Goal: Task Accomplishment & Management: Use online tool/utility

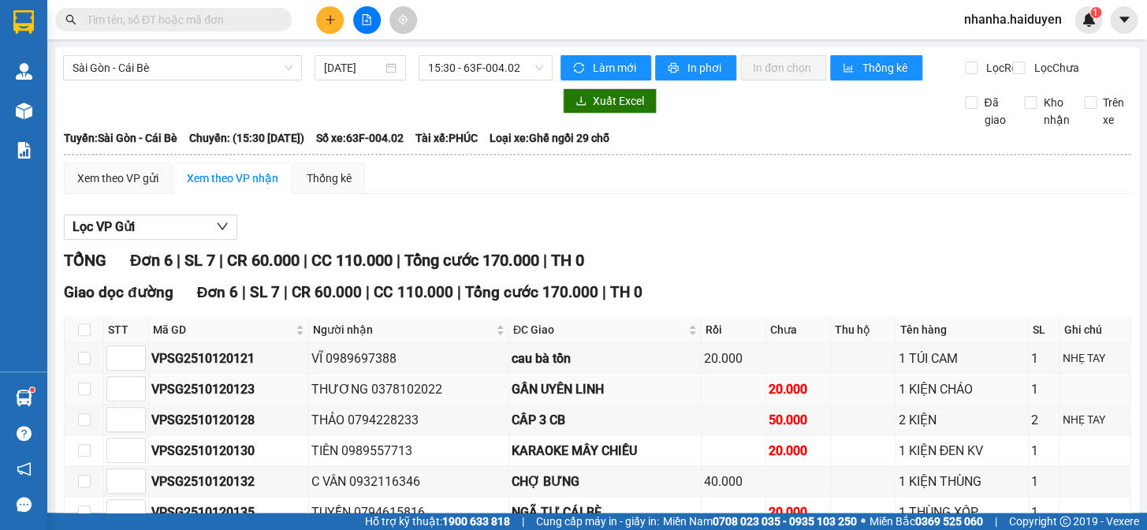
scroll to position [108, 0]
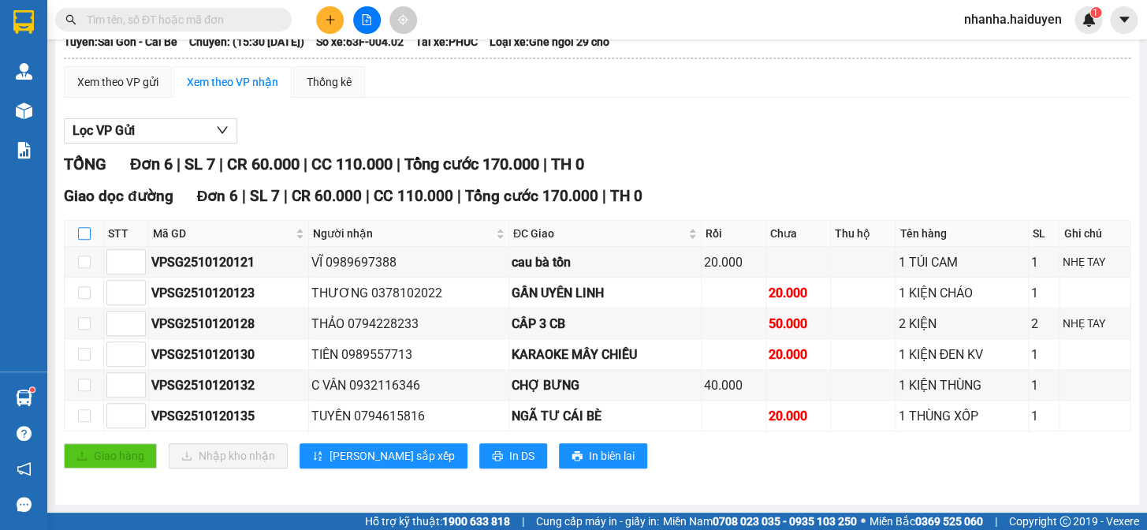
click at [85, 238] on input "checkbox" at bounding box center [84, 233] width 13 height 13
checkbox input "true"
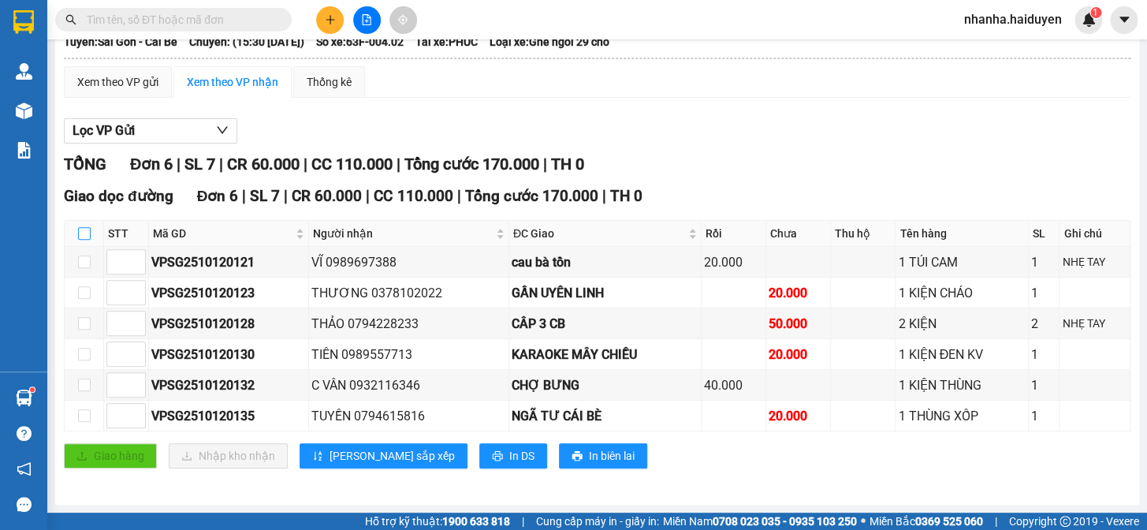
checkbox input "true"
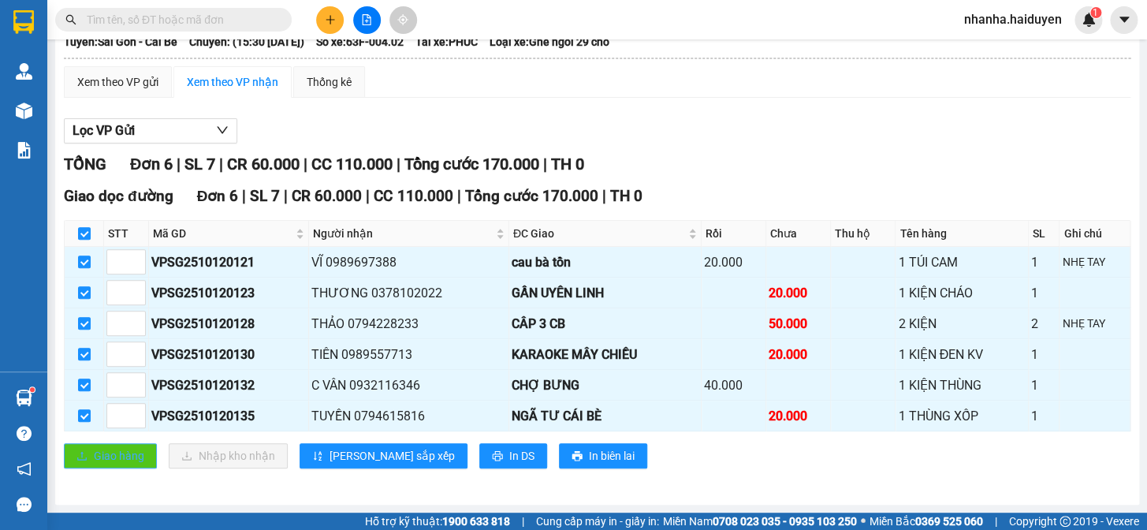
click at [125, 456] on span "Giao hàng" at bounding box center [119, 455] width 50 height 17
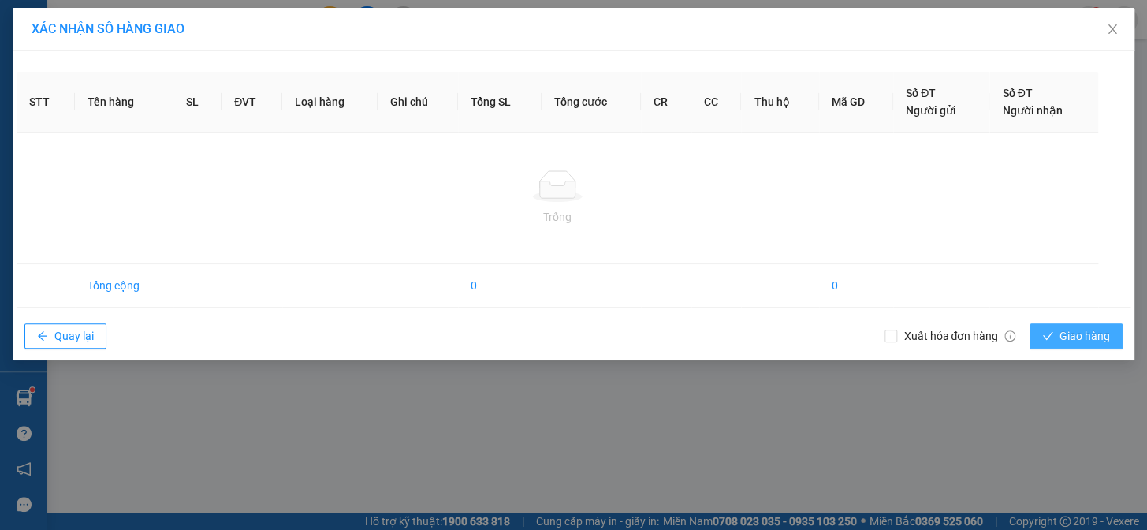
click at [1046, 333] on icon "check" at bounding box center [1047, 335] width 11 height 11
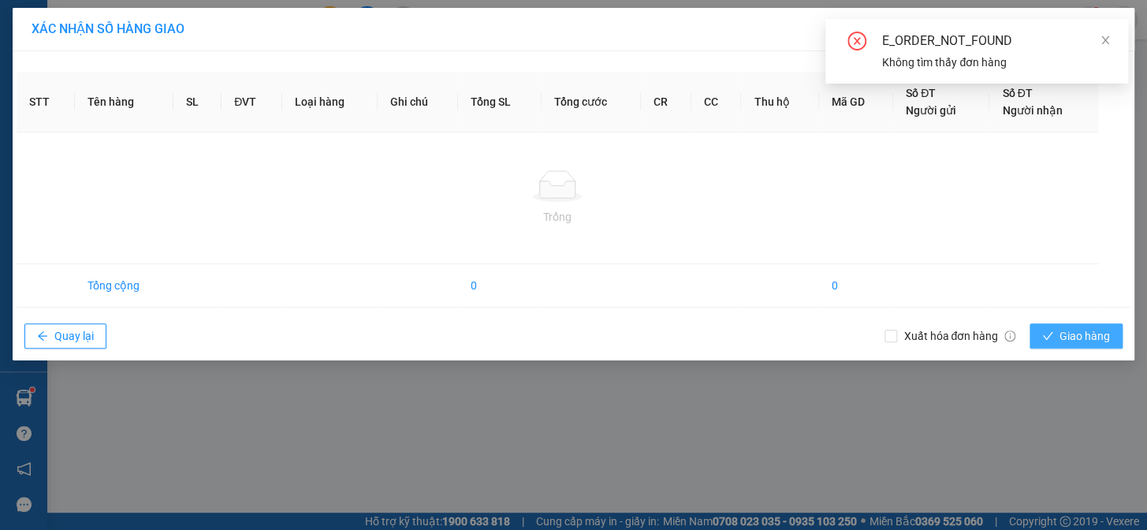
click at [746, 433] on div "XÁC NHẬN SỐ HÀNG GIAO STT Tên hàng SL ĐVT Loại hàng Ghi chú Tổng SL Tổng cước C…" at bounding box center [573, 265] width 1147 height 530
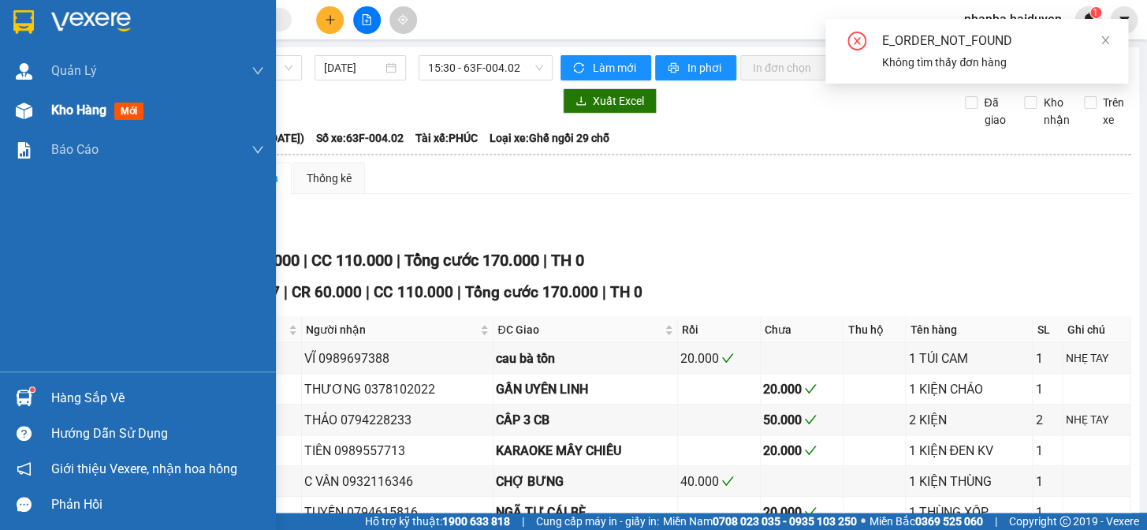
click at [79, 105] on div at bounding box center [307, 100] width 489 height 25
click at [23, 113] on img at bounding box center [24, 110] width 17 height 17
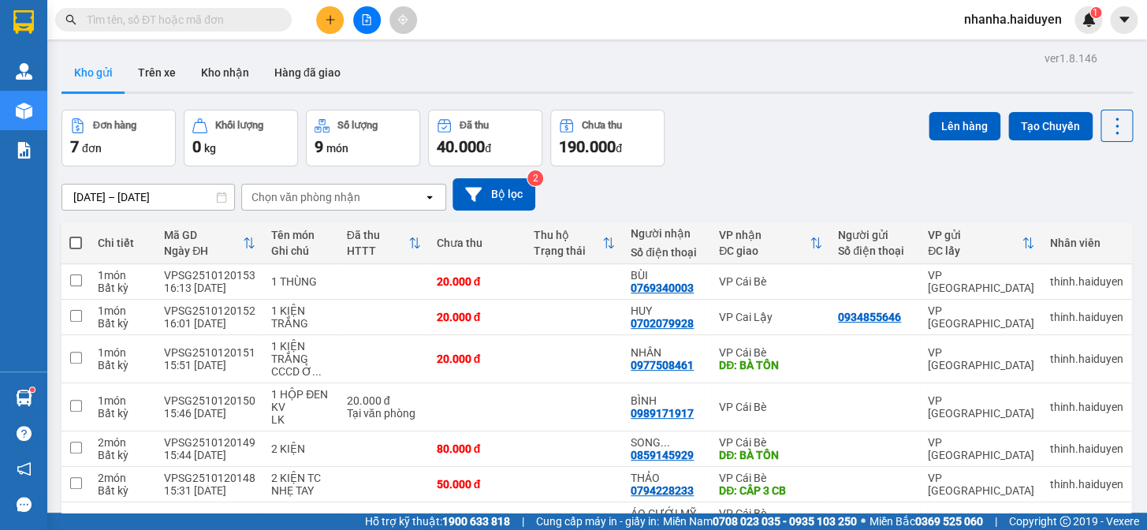
scroll to position [102, 0]
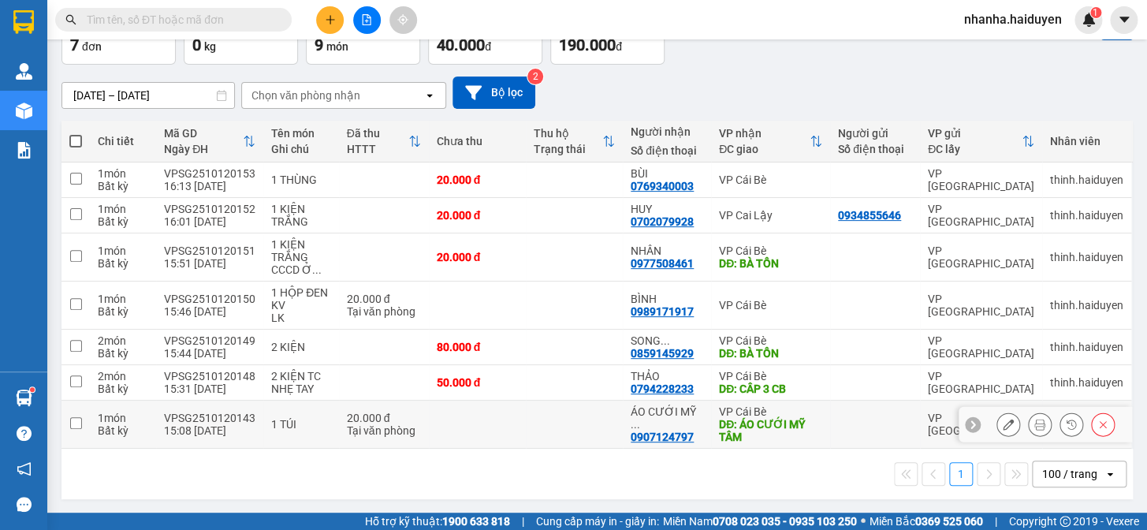
click at [555, 426] on td at bounding box center [574, 424] width 97 height 48
checkbox input "true"
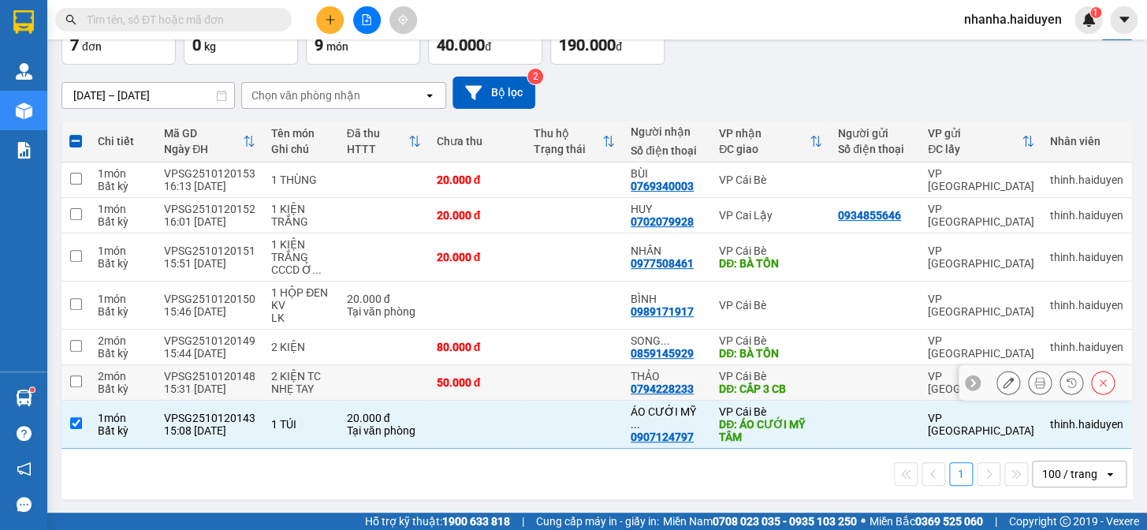
click at [558, 398] on td at bounding box center [574, 382] width 97 height 35
checkbox input "true"
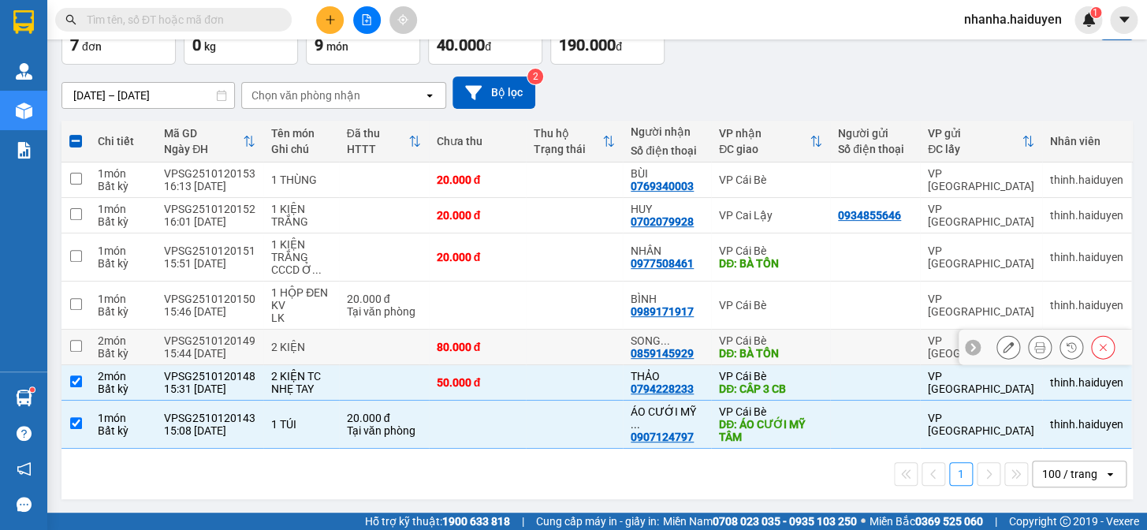
click at [563, 357] on td at bounding box center [574, 346] width 97 height 35
checkbox input "true"
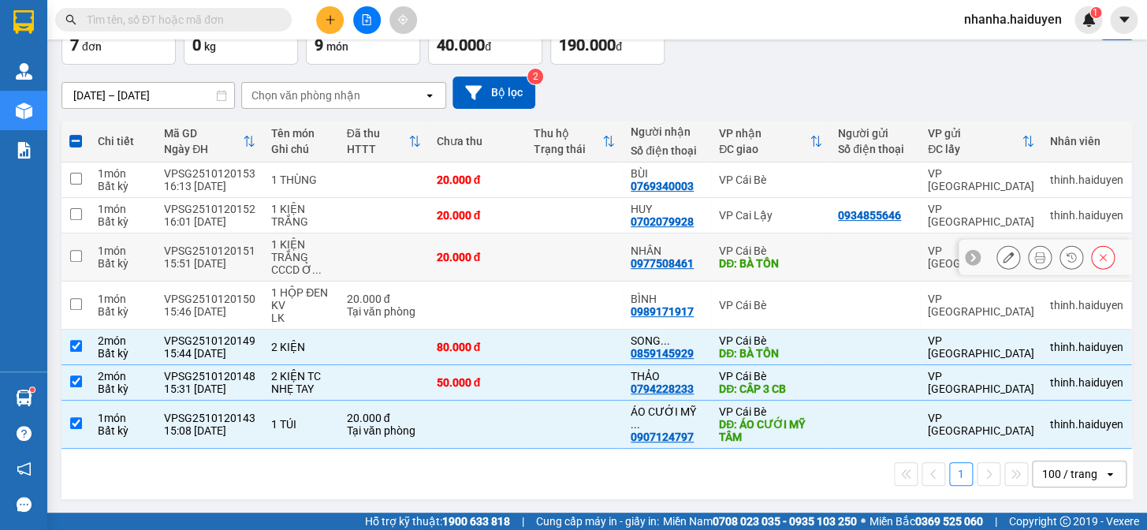
click at [577, 266] on td at bounding box center [574, 257] width 97 height 48
checkbox input "true"
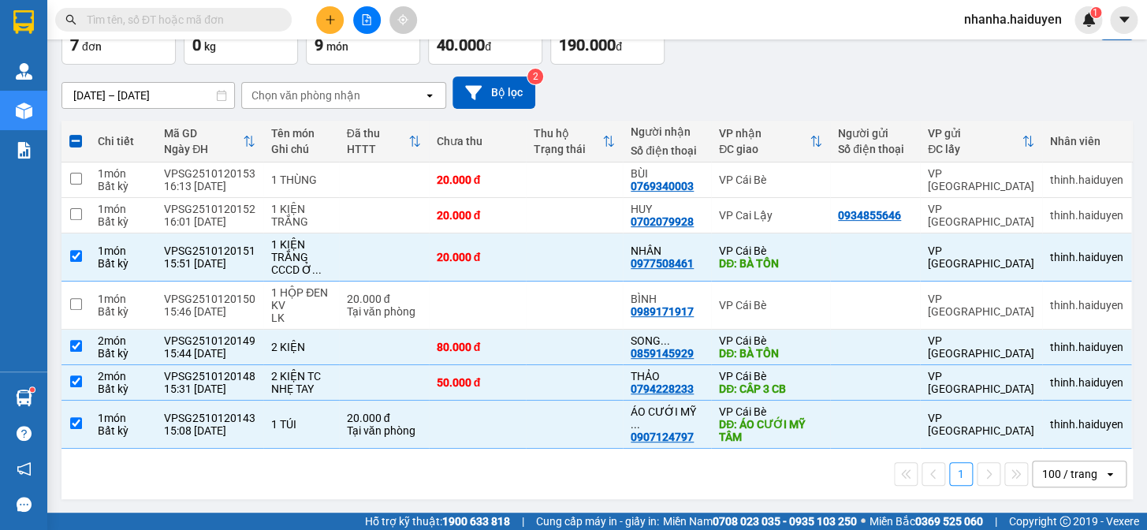
scroll to position [0, 0]
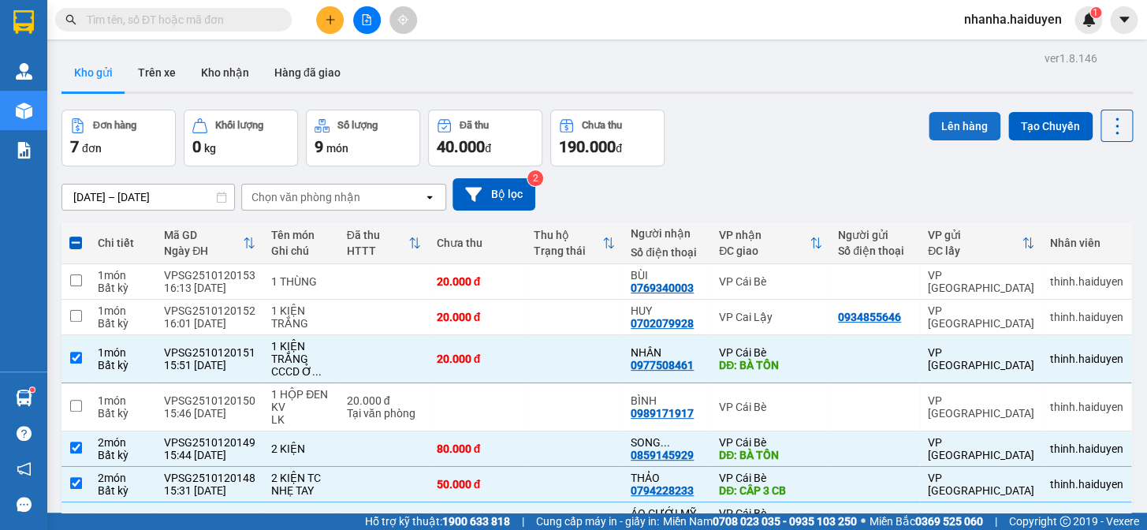
click at [943, 129] on button "Lên hàng" at bounding box center [964, 126] width 72 height 28
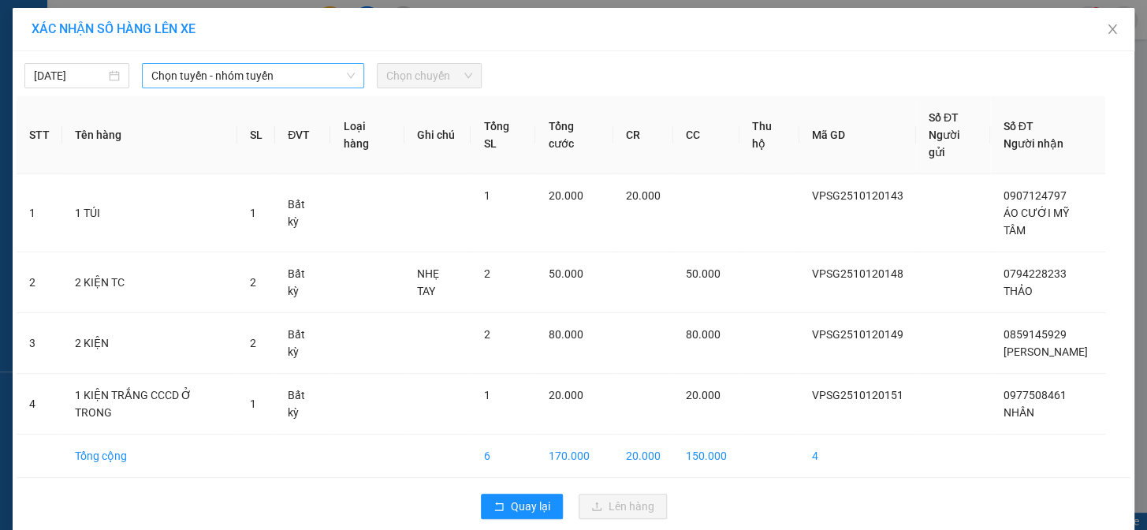
click at [260, 78] on span "Chọn tuyến - nhóm tuyến" at bounding box center [252, 76] width 203 height 24
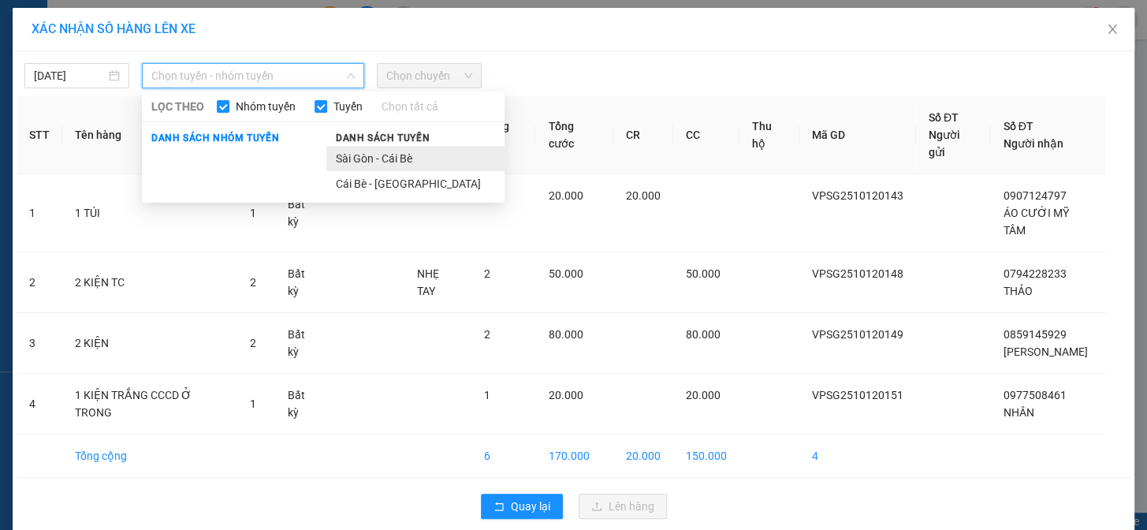
click at [355, 154] on li "Sài Gòn - Cái Bè" at bounding box center [415, 158] width 178 height 25
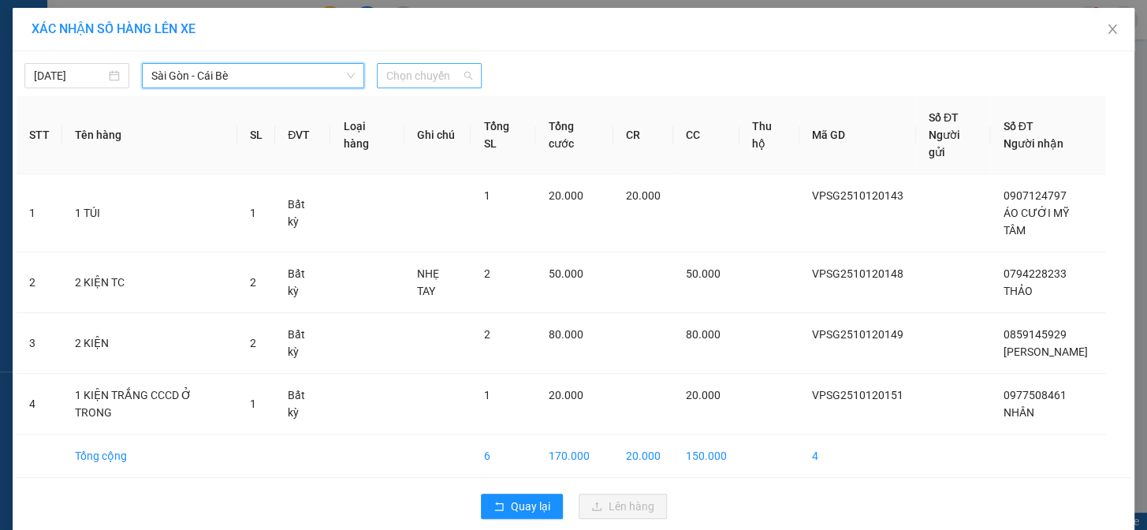
click at [411, 71] on span "Chọn chuyến" at bounding box center [429, 76] width 86 height 24
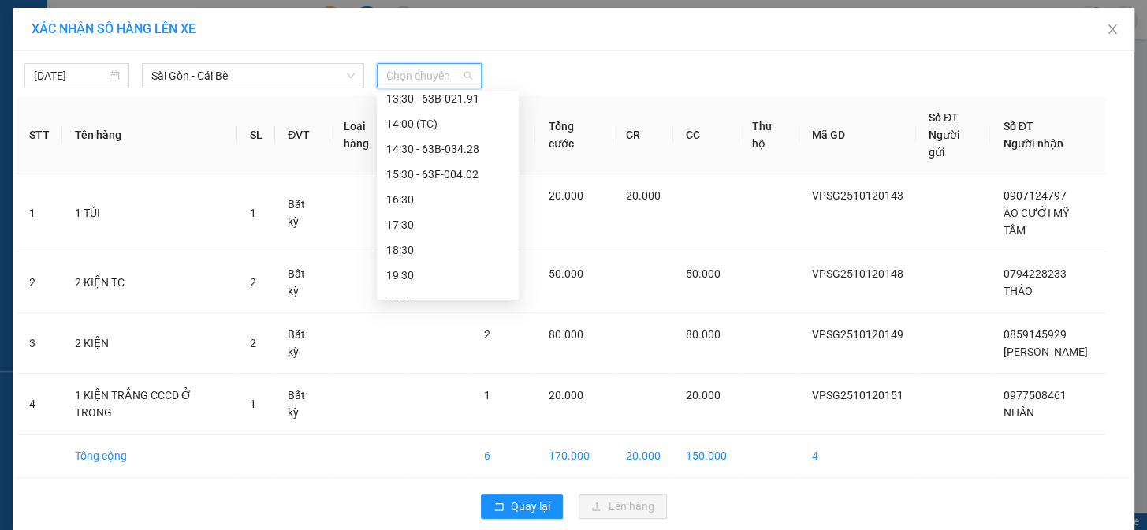
scroll to position [302, 0]
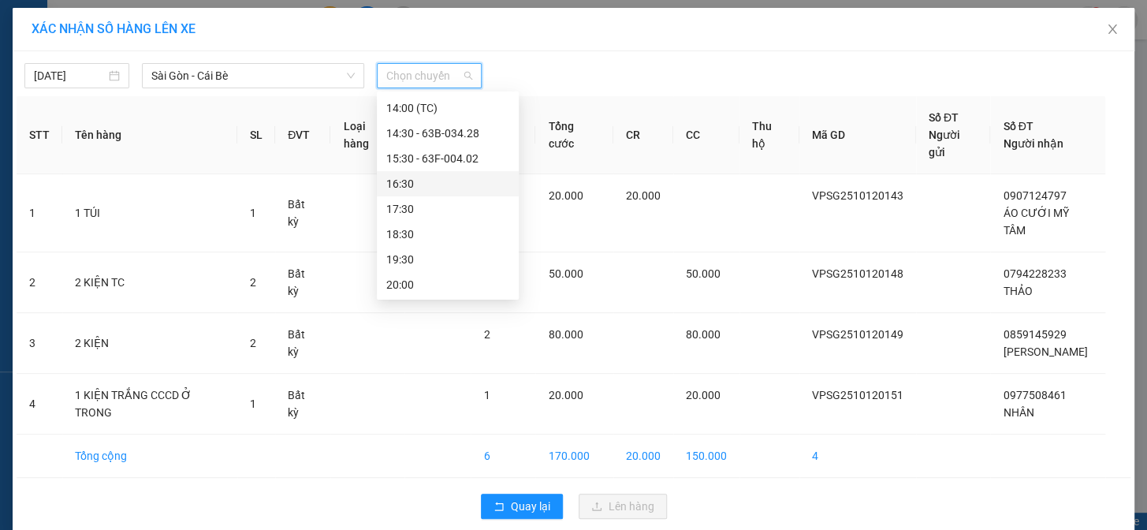
click at [434, 178] on div "16:30" at bounding box center [447, 183] width 123 height 17
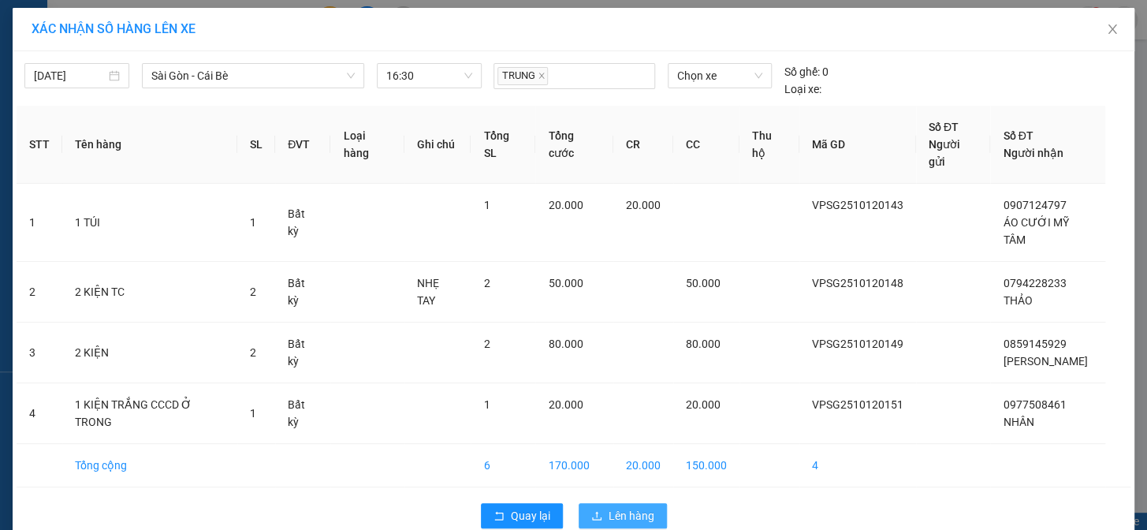
click at [611, 507] on span "Lên hàng" at bounding box center [631, 515] width 46 height 17
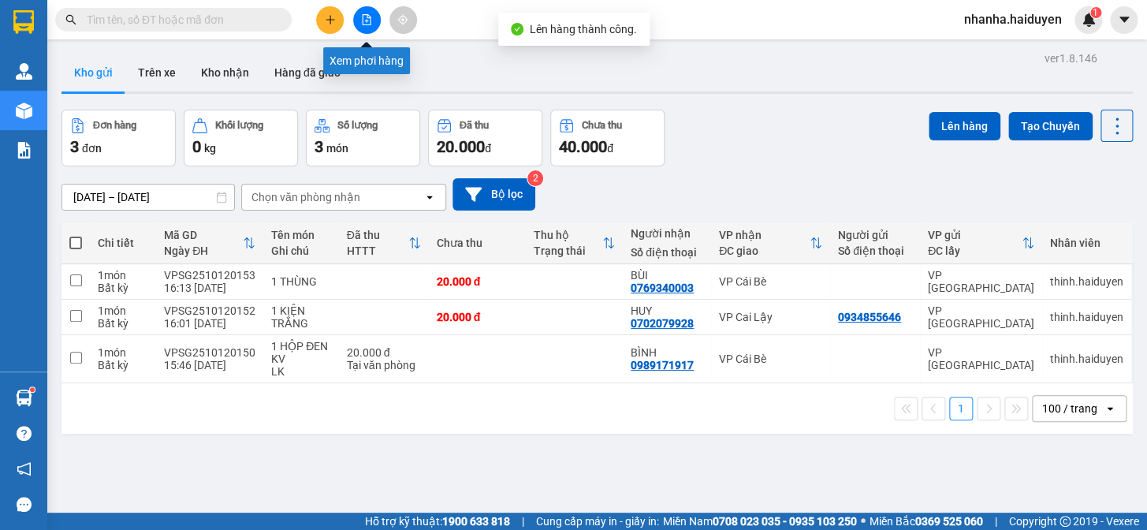
click at [367, 8] on button at bounding box center [367, 20] width 28 height 28
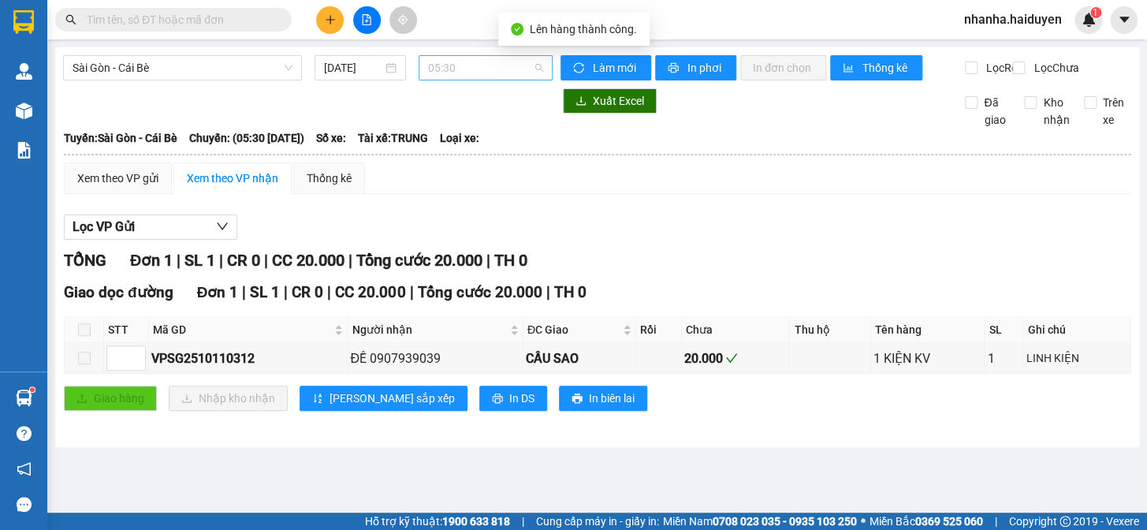
click at [484, 70] on span "05:30" at bounding box center [485, 68] width 115 height 24
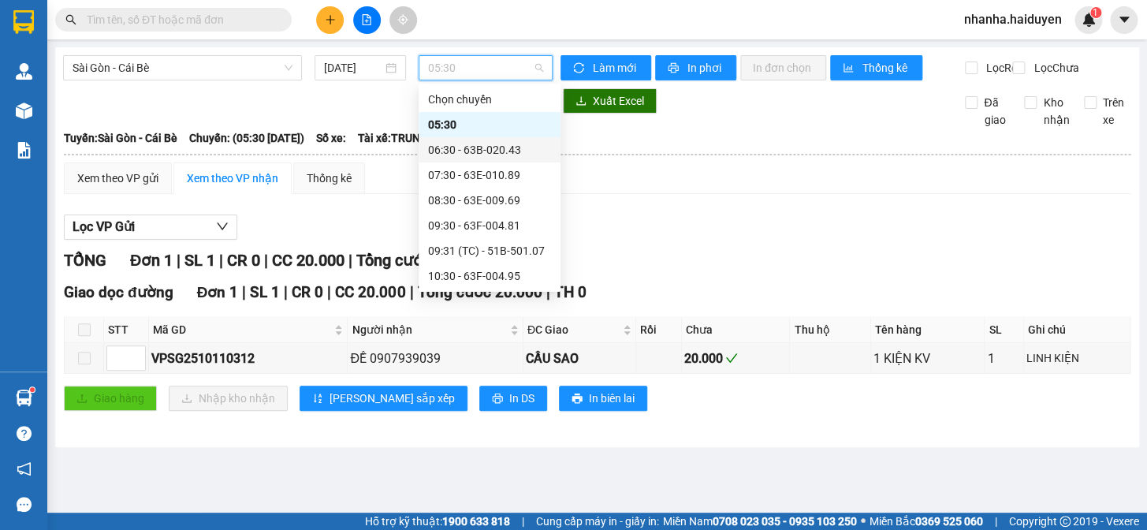
scroll to position [286, 0]
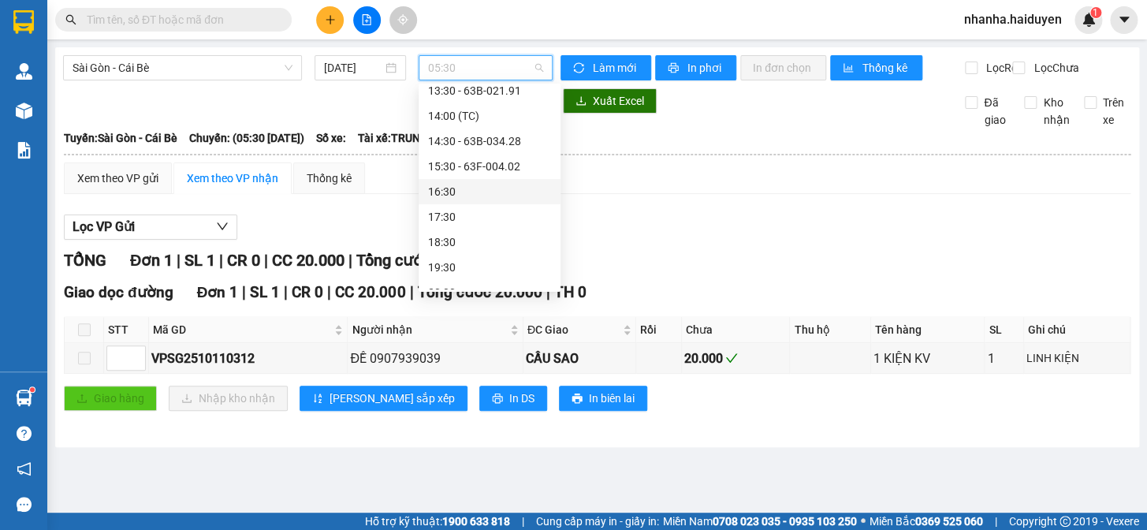
click at [469, 183] on div "16:30" at bounding box center [489, 191] width 123 height 17
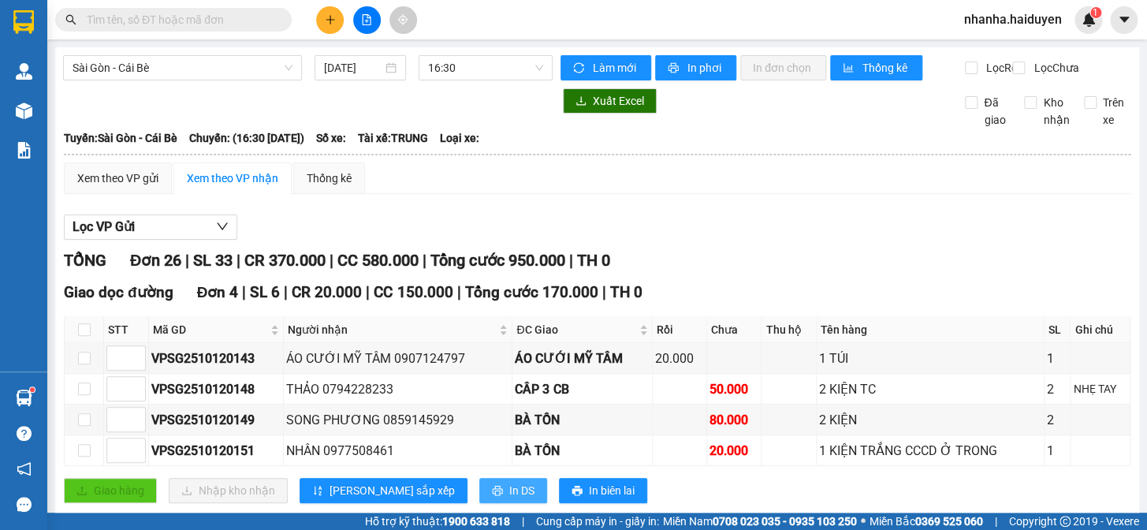
click at [492, 496] on icon "printer" at bounding box center [497, 490] width 11 height 11
